Goal: Transaction & Acquisition: Book appointment/travel/reservation

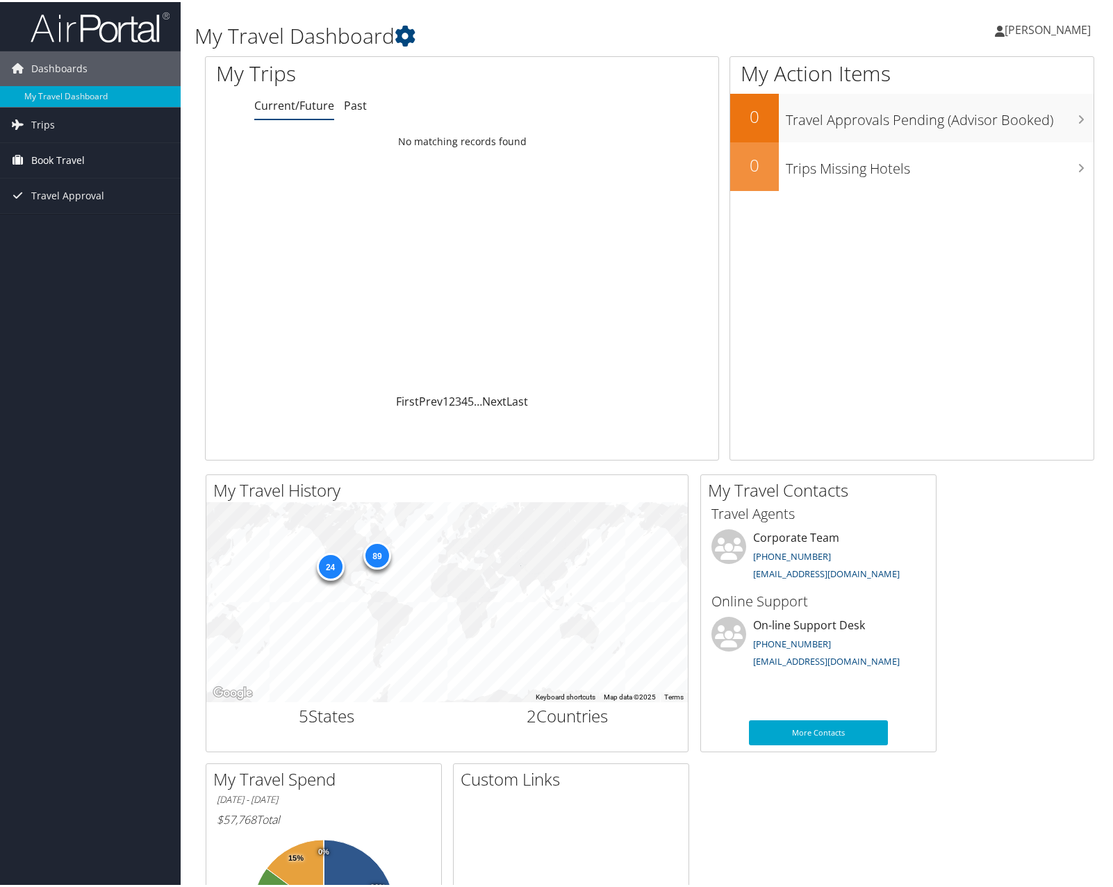
click at [46, 152] on span "Book Travel" at bounding box center [57, 158] width 53 height 35
click at [60, 226] on link "Book/Manage Online Trips" at bounding box center [90, 227] width 181 height 21
